Goal: Task Accomplishment & Management: Use online tool/utility

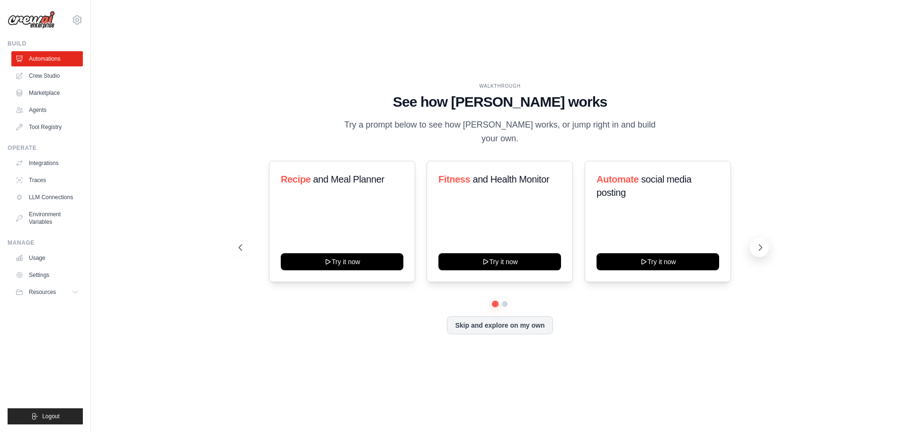
click at [764, 247] on icon at bounding box center [760, 247] width 9 height 9
click at [36, 111] on link "Agents" at bounding box center [48, 109] width 72 height 15
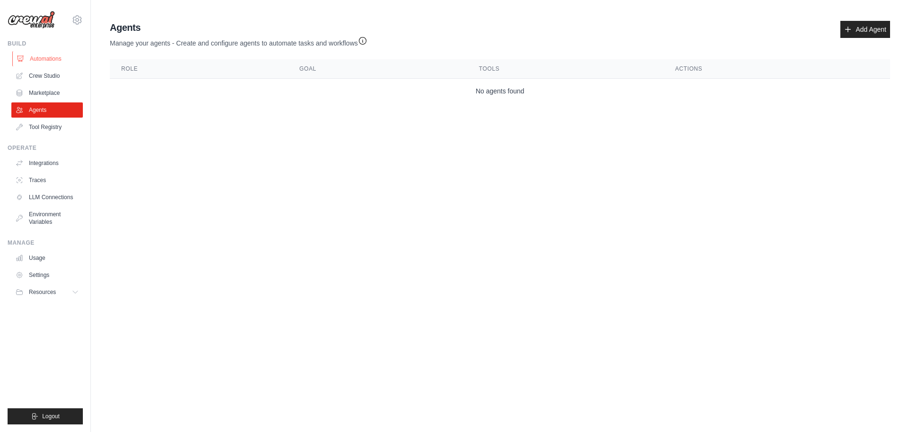
click at [41, 57] on link "Automations" at bounding box center [48, 58] width 72 height 15
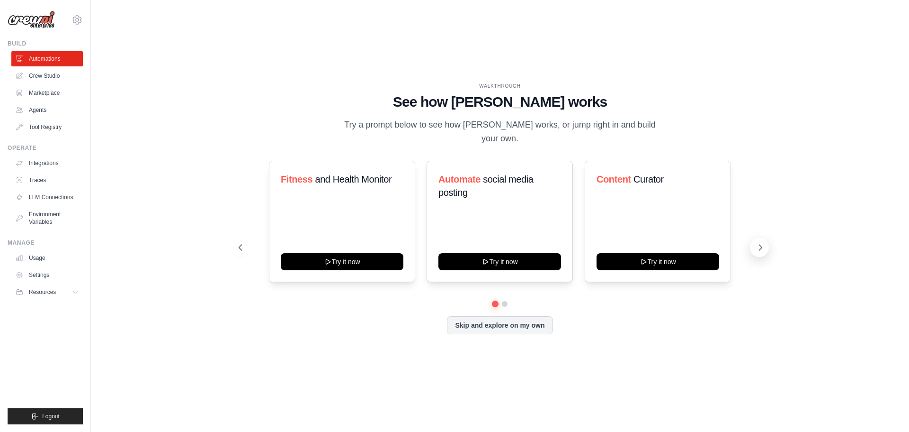
click at [757, 247] on icon at bounding box center [760, 247] width 9 height 9
click at [243, 252] on icon at bounding box center [239, 247] width 9 height 9
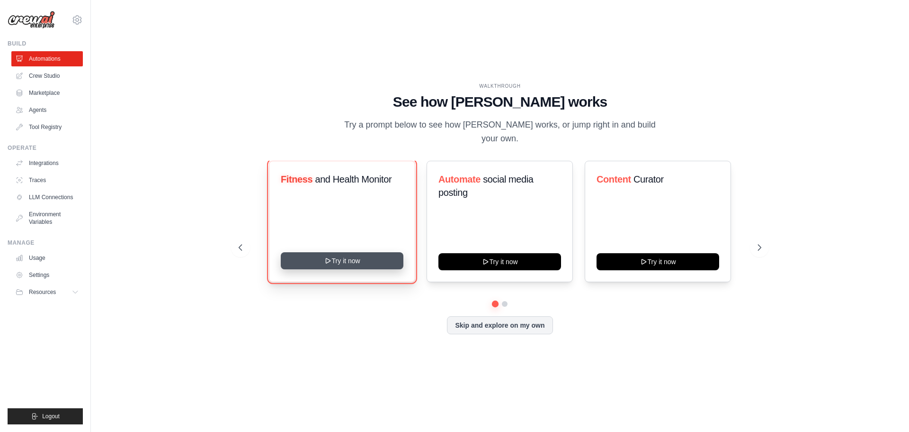
click at [355, 255] on button "Try it now" at bounding box center [342, 260] width 123 height 17
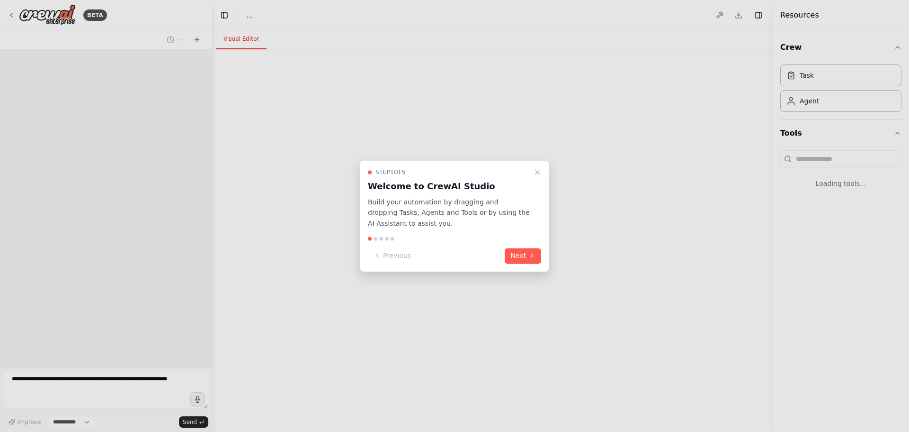
select select "****"
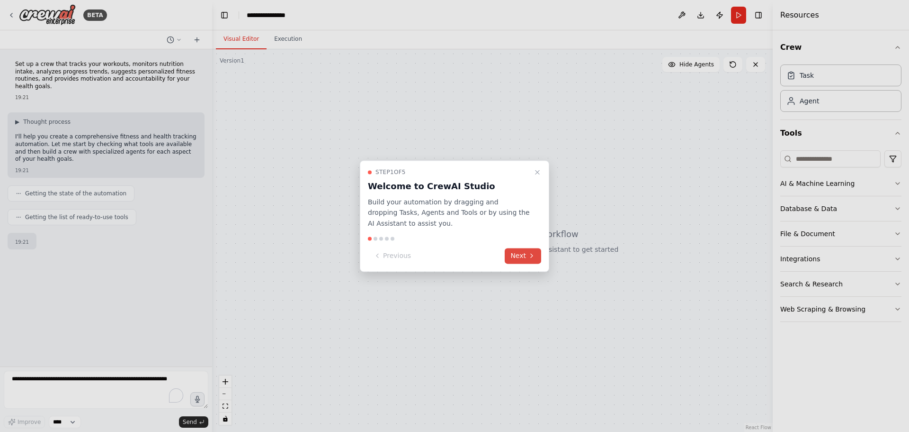
click at [524, 254] on button "Next" at bounding box center [523, 256] width 36 height 16
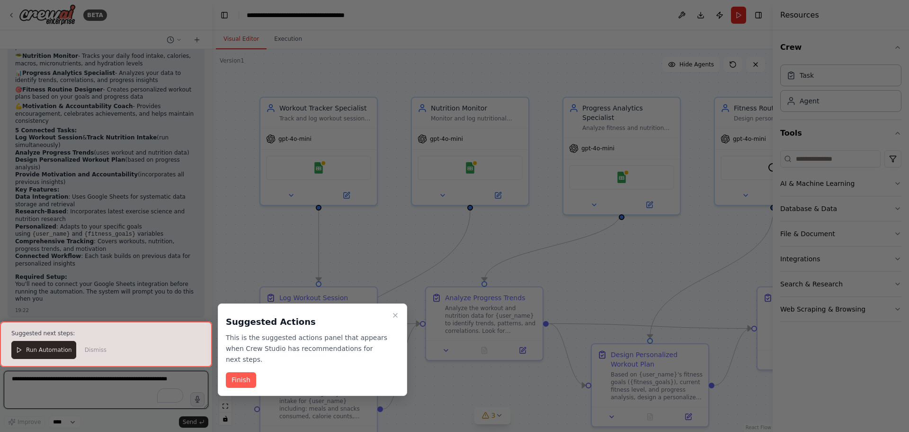
scroll to position [788, 0]
drag, startPoint x: 397, startPoint y: 318, endPoint x: 350, endPoint y: 270, distance: 68.0
click at [397, 318] on icon "Close walkthrough" at bounding box center [396, 315] width 8 height 8
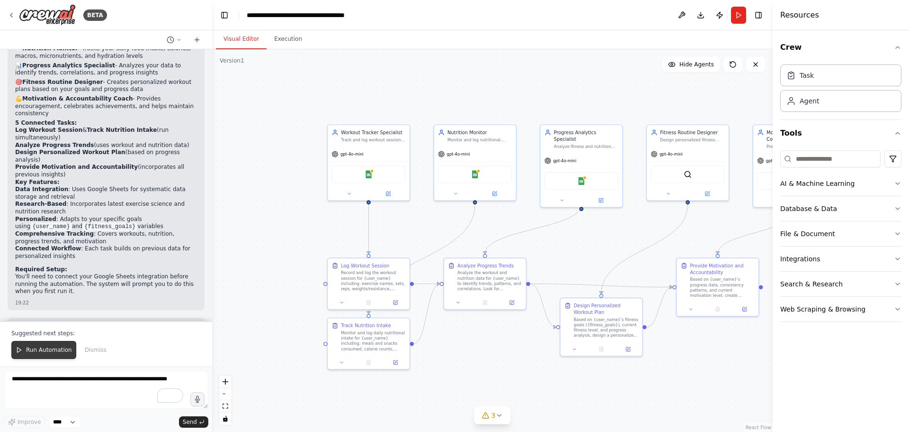
click at [45, 348] on span "Run Automation" at bounding box center [49, 350] width 46 height 8
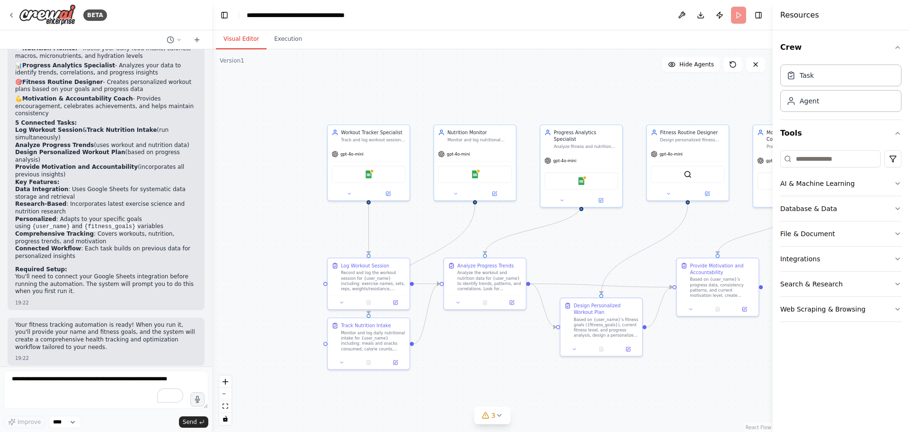
scroll to position [743, 0]
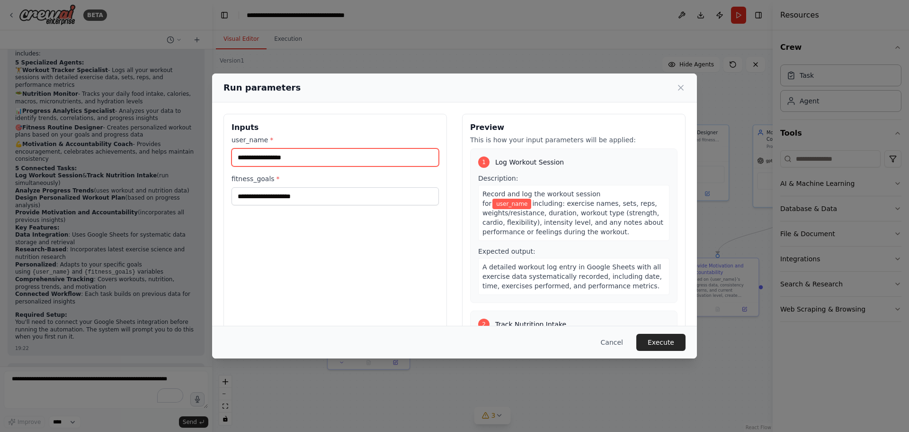
click at [270, 156] on input "user_name *" at bounding box center [335, 157] width 207 height 18
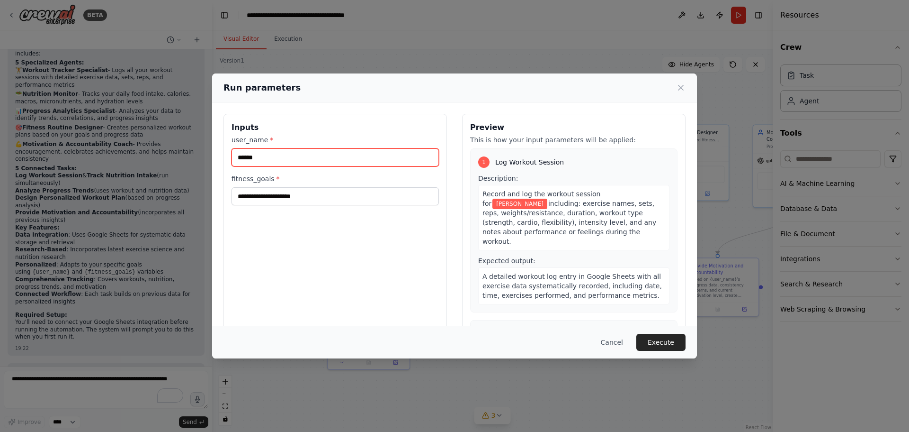
type input "******"
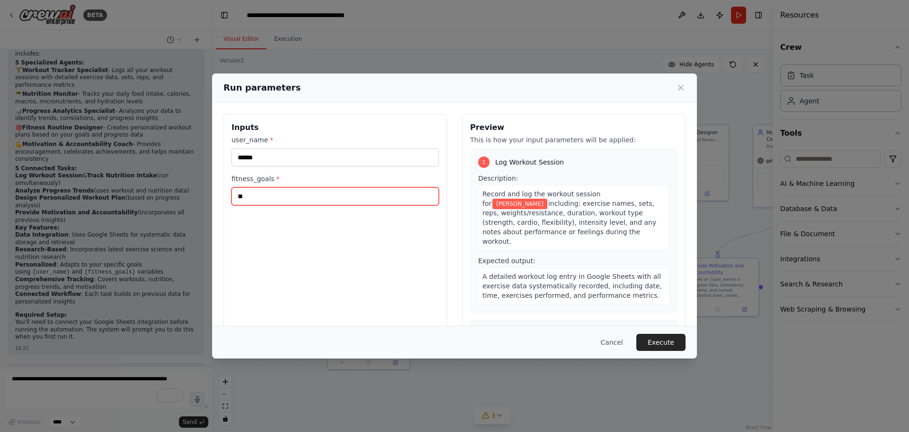
type input "*"
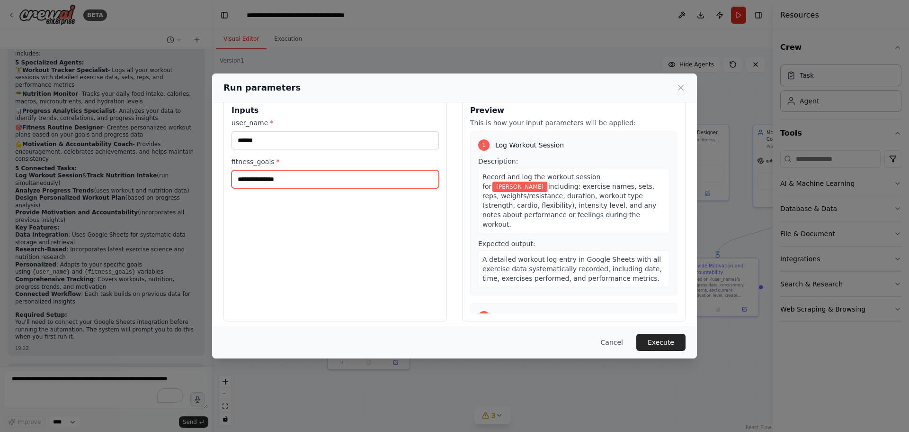
scroll to position [24, 0]
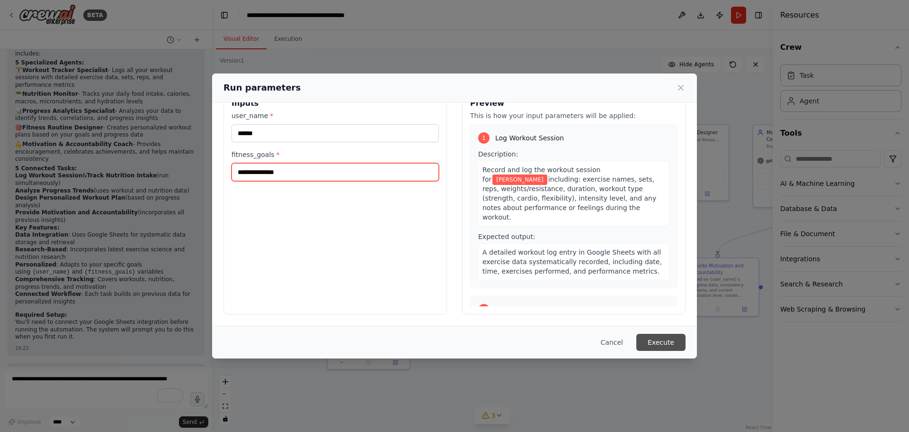
type input "**********"
click at [659, 342] on button "Execute" at bounding box center [661, 341] width 49 height 17
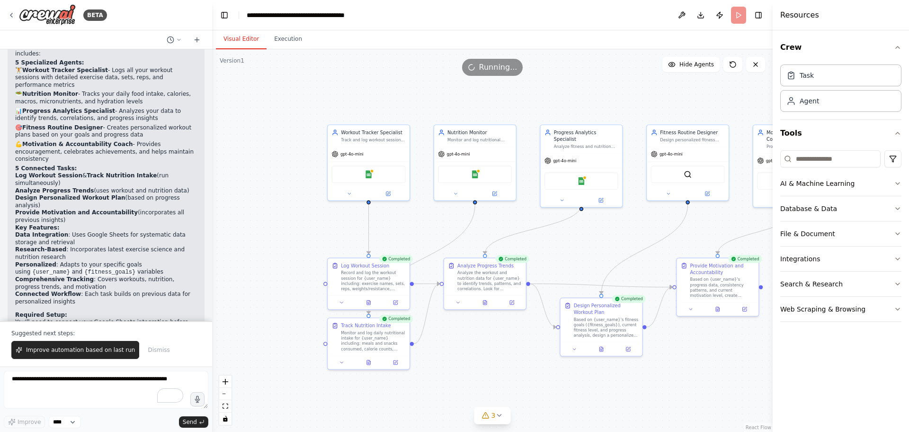
scroll to position [788, 0]
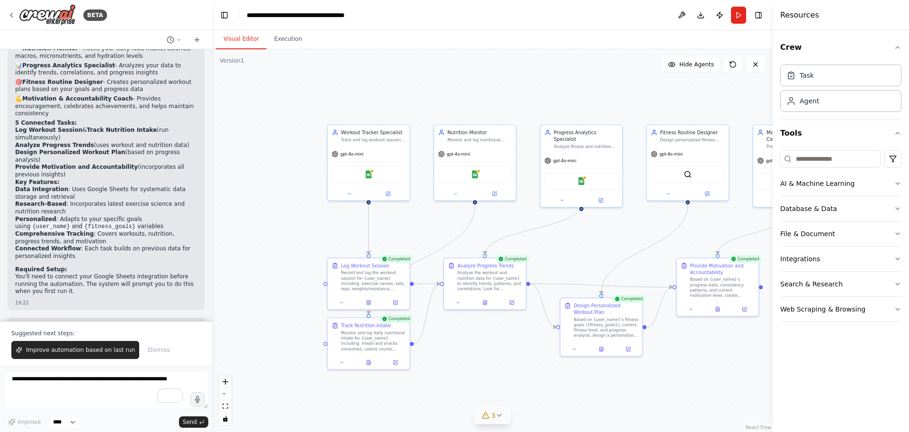
click at [498, 415] on icon at bounding box center [499, 415] width 4 height 2
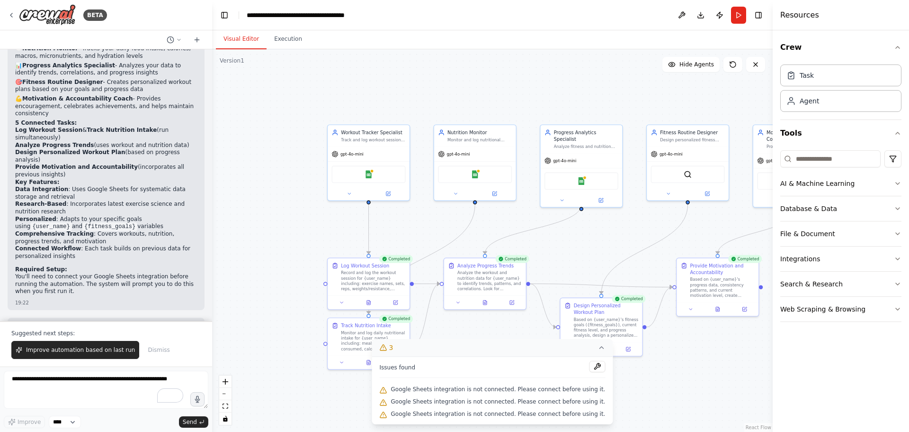
click at [648, 381] on div ".deletable-edge-delete-btn { width: 20px; height: 20px; border: 0px solid #ffff…" at bounding box center [492, 240] width 561 height 382
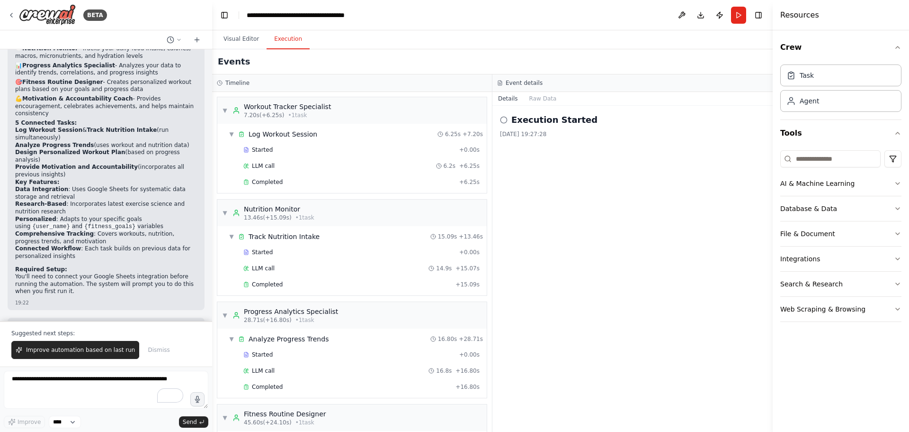
click at [287, 42] on button "Execution" at bounding box center [288, 39] width 43 height 20
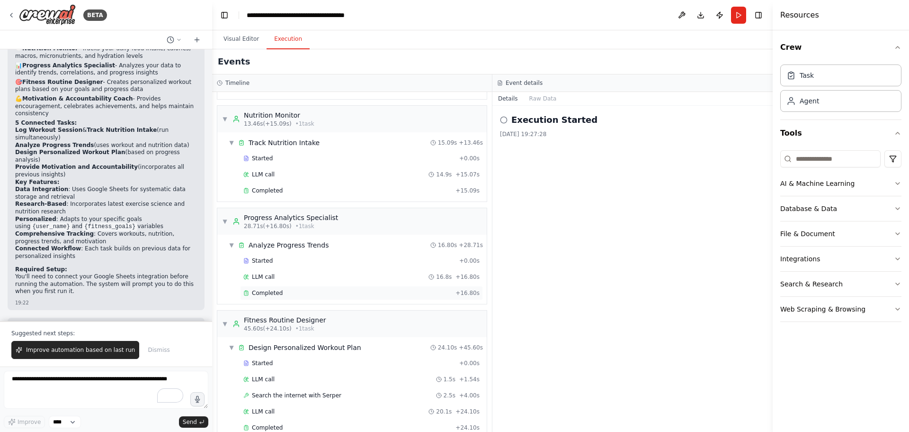
scroll to position [246, 0]
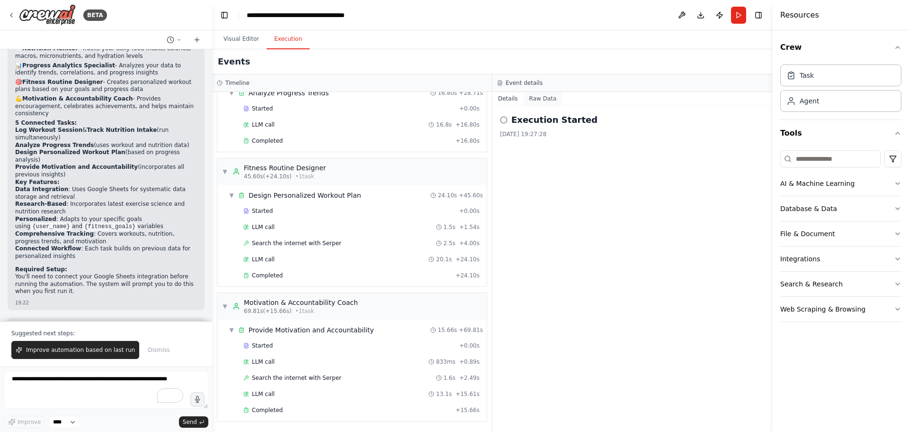
click at [540, 97] on button "Raw Data" at bounding box center [543, 98] width 39 height 13
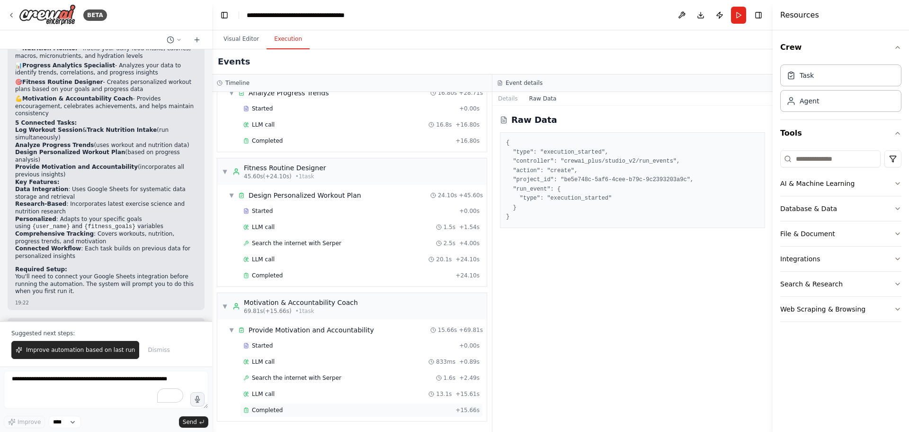
click at [267, 412] on span "Completed" at bounding box center [267, 410] width 31 height 8
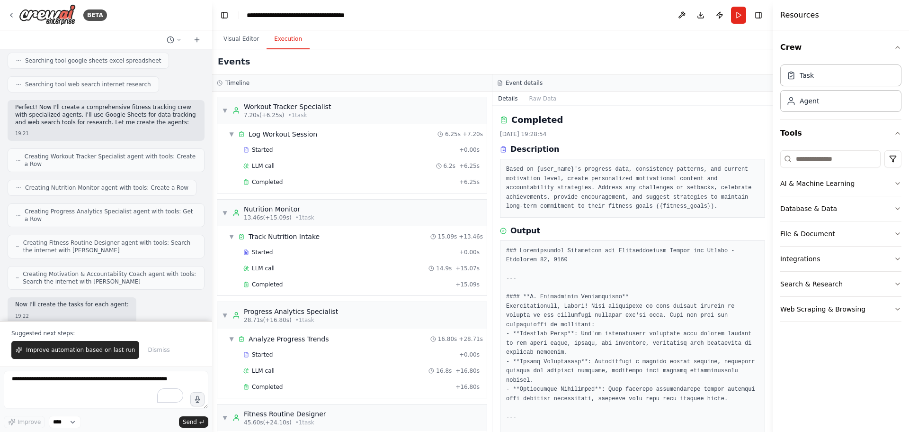
scroll to position [0, 0]
